Goal: Transaction & Acquisition: Subscribe to service/newsletter

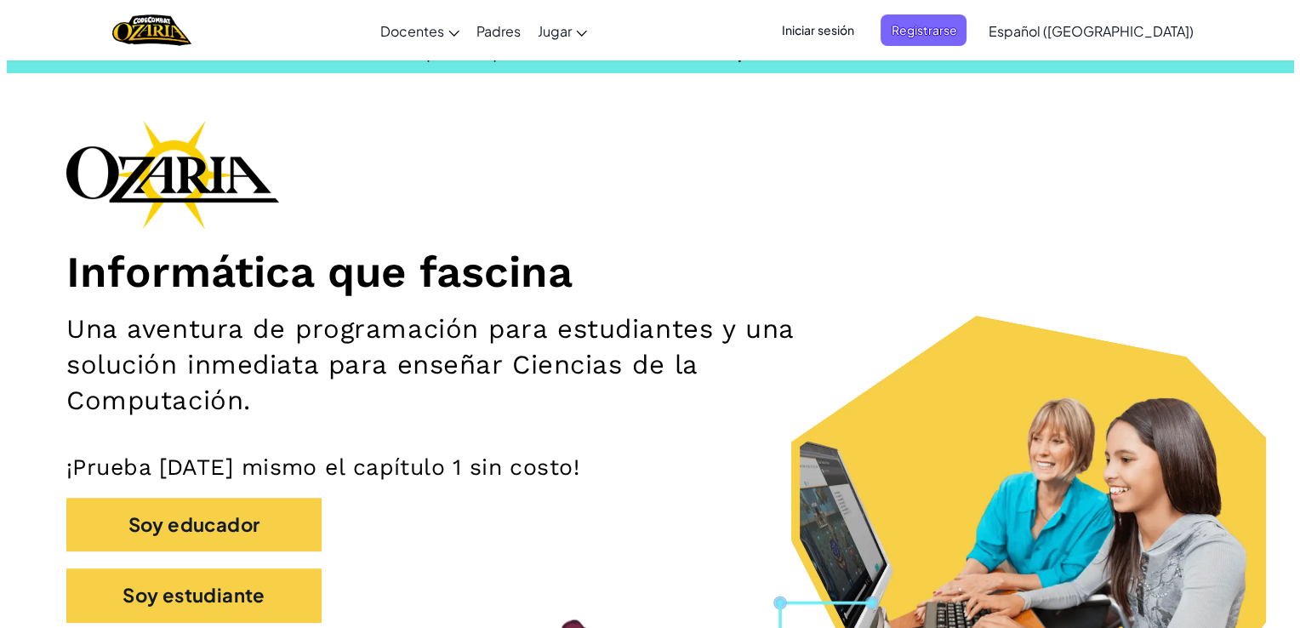
scroll to position [20, 0]
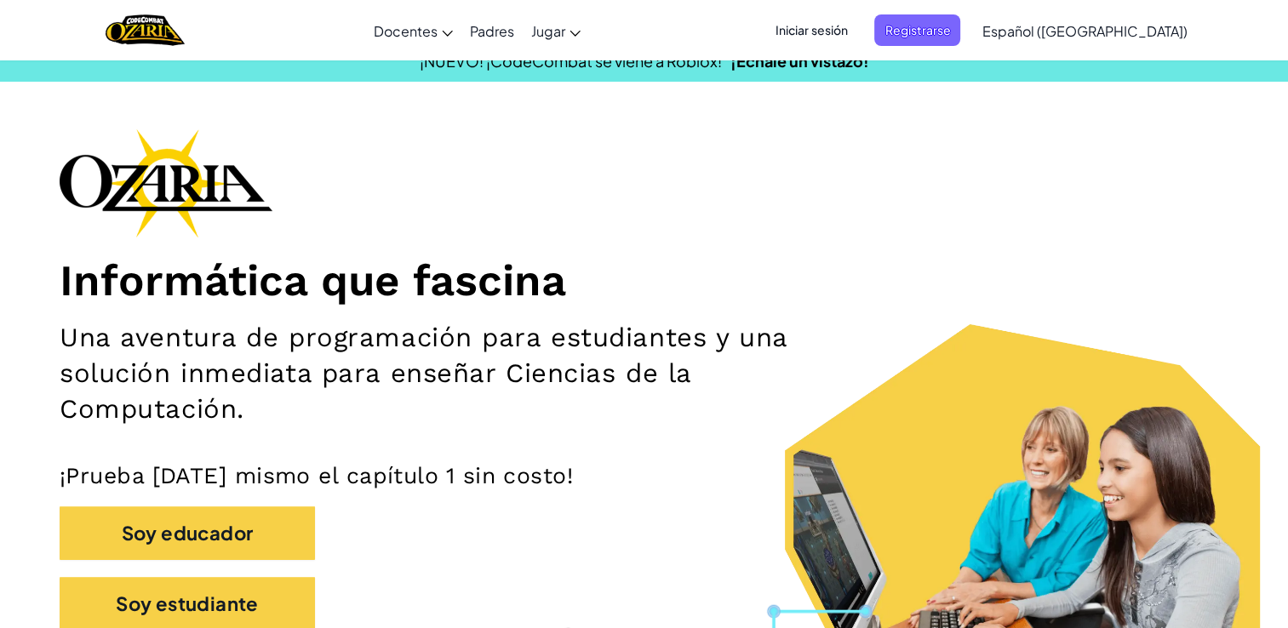
click at [857, 30] on span "Iniciar sesión" at bounding box center [811, 29] width 92 height 31
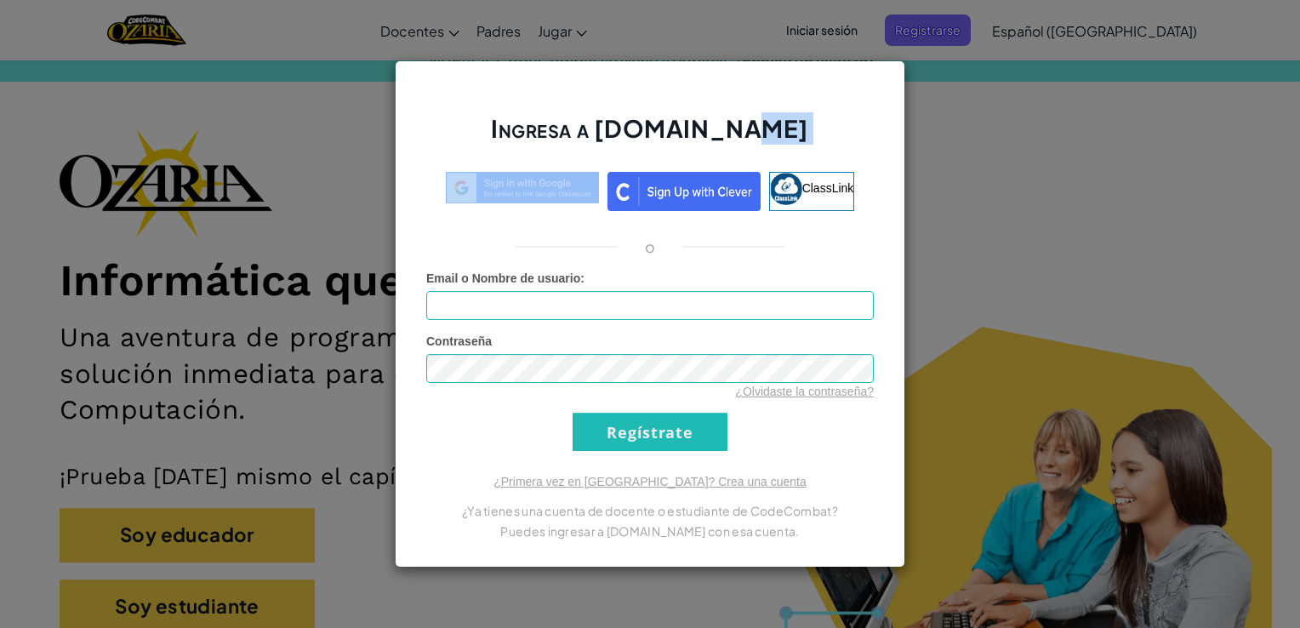
click at [868, 30] on div "Ingresa a [DOMAIN_NAME] ClassLink o Error desconocido. Email o Nombre de usuari…" at bounding box center [650, 314] width 1300 height 628
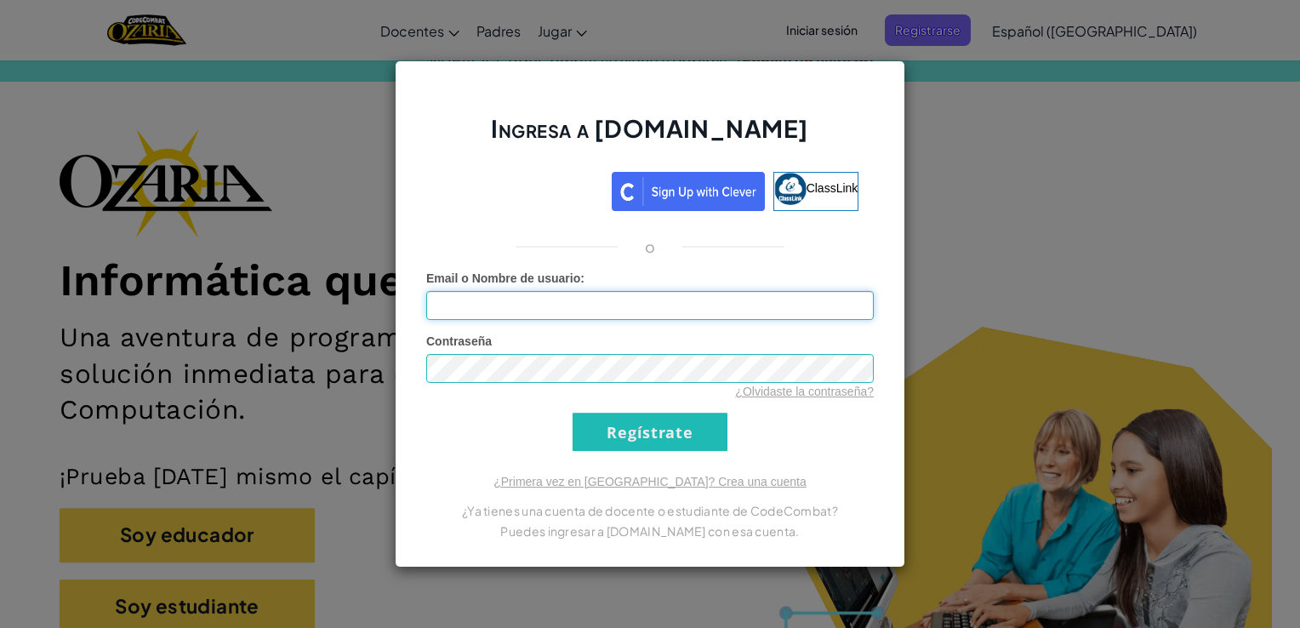
click at [761, 293] on input "Email o Nombre de usuario :" at bounding box center [650, 305] width 448 height 29
type input "i"
type input "a"
click at [573, 413] on input "Regístrate" at bounding box center [650, 432] width 155 height 38
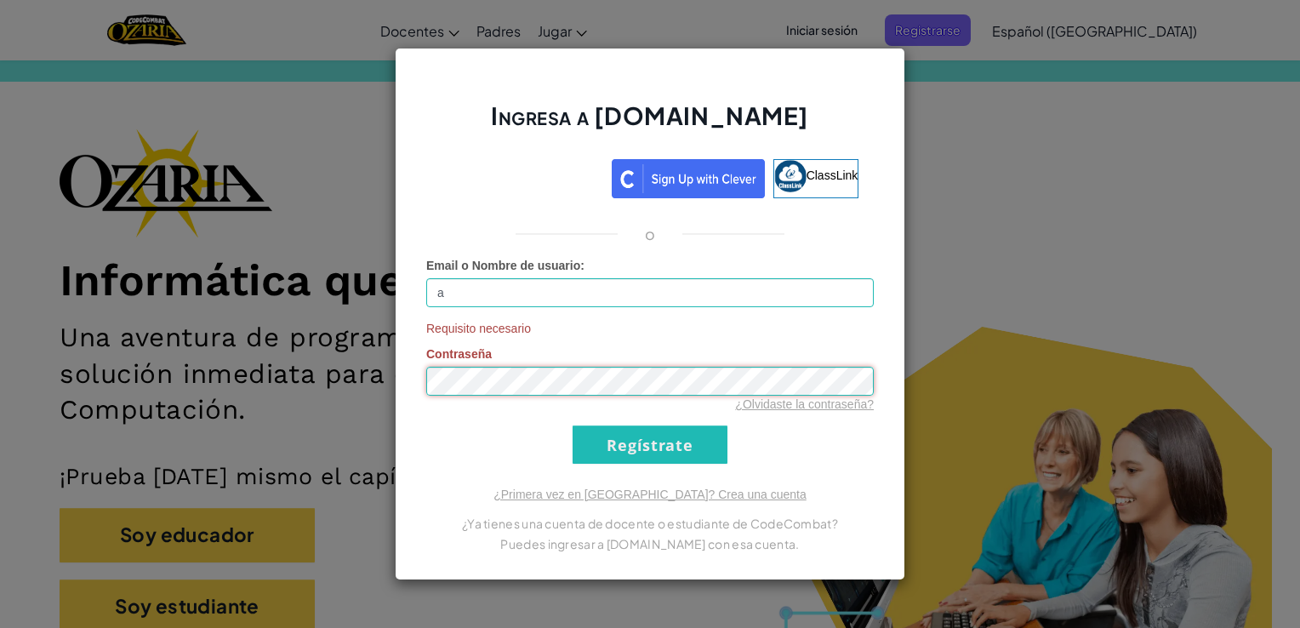
click at [573, 425] on input "Regístrate" at bounding box center [650, 444] width 155 height 38
click at [347, 401] on div "Ingresa a [DOMAIN_NAME] ClassLink o Email o Nombre de usuario : a Contraseña in…" at bounding box center [650, 314] width 1300 height 628
click at [573, 425] on input "Regístrate" at bounding box center [650, 444] width 155 height 38
click at [802, 405] on link "¿Olvidaste la contraseña?" at bounding box center [804, 404] width 139 height 14
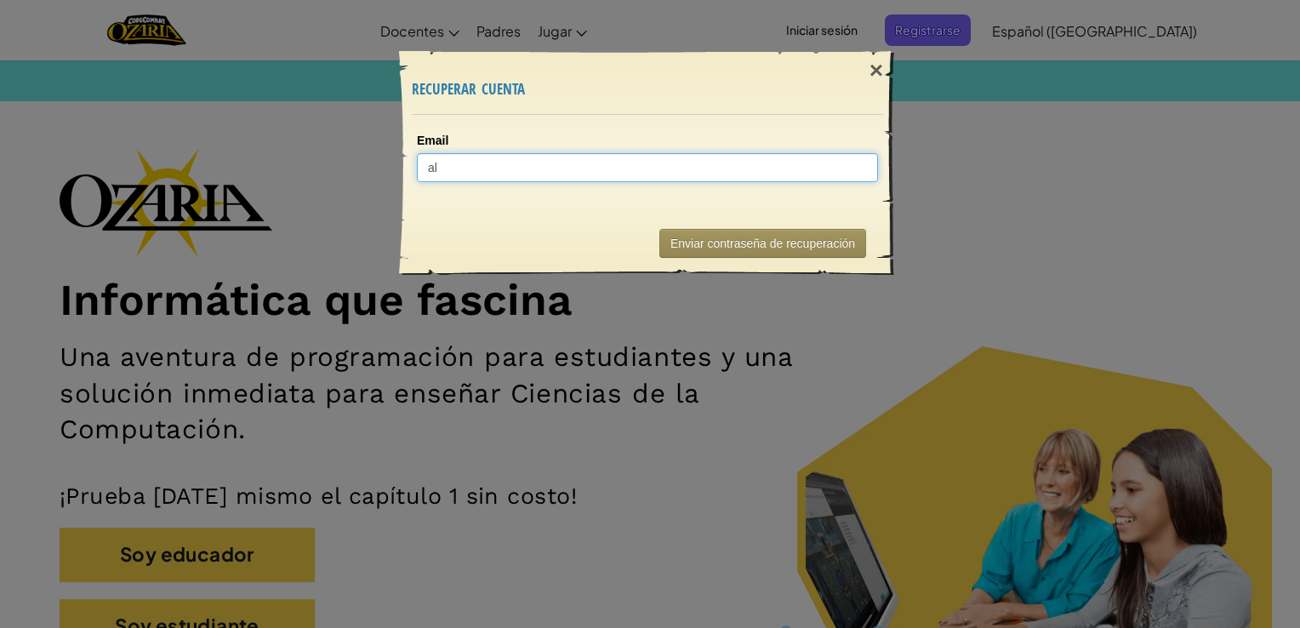
type input "al"
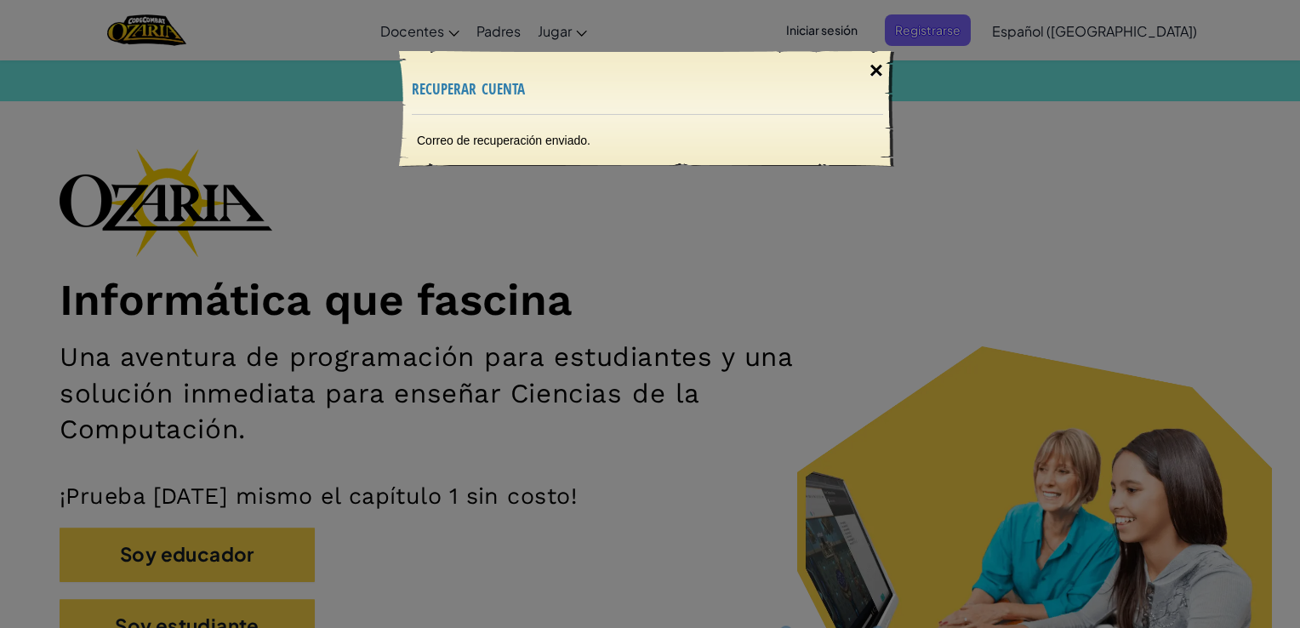
click at [882, 66] on div "×" at bounding box center [876, 70] width 39 height 49
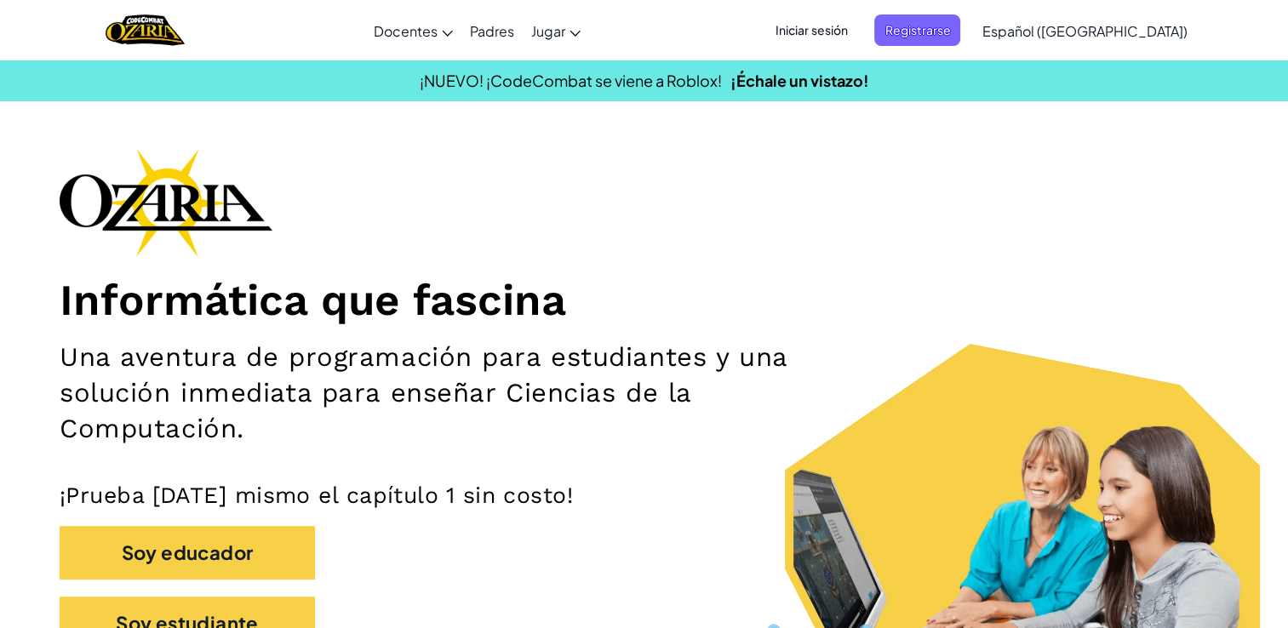
click at [857, 20] on span "Iniciar sesión" at bounding box center [811, 29] width 92 height 31
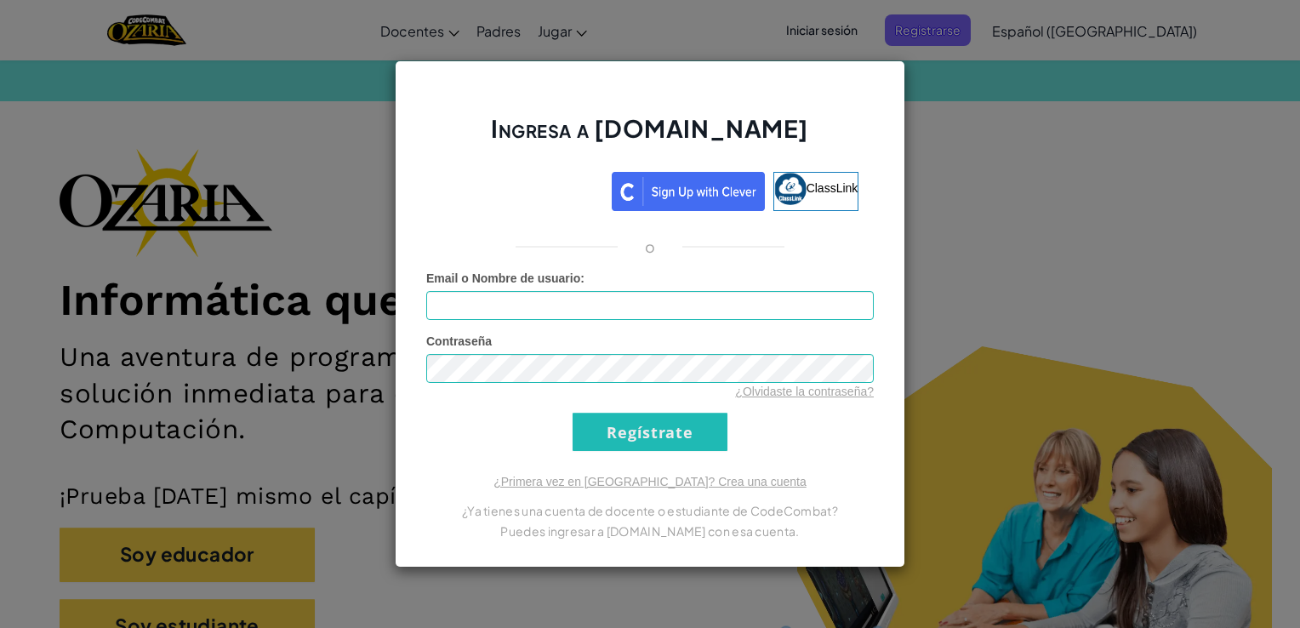
click at [619, 288] on div "Email o Nombre de usuario :" at bounding box center [650, 295] width 448 height 50
click at [613, 311] on input "Email o Nombre de usuario :" at bounding box center [650, 305] width 448 height 29
type input "[EMAIL_ADDRESS][DOMAIN_NAME]"
click at [573, 413] on input "Regístrate" at bounding box center [650, 432] width 155 height 38
